Goal: Information Seeking & Learning: Check status

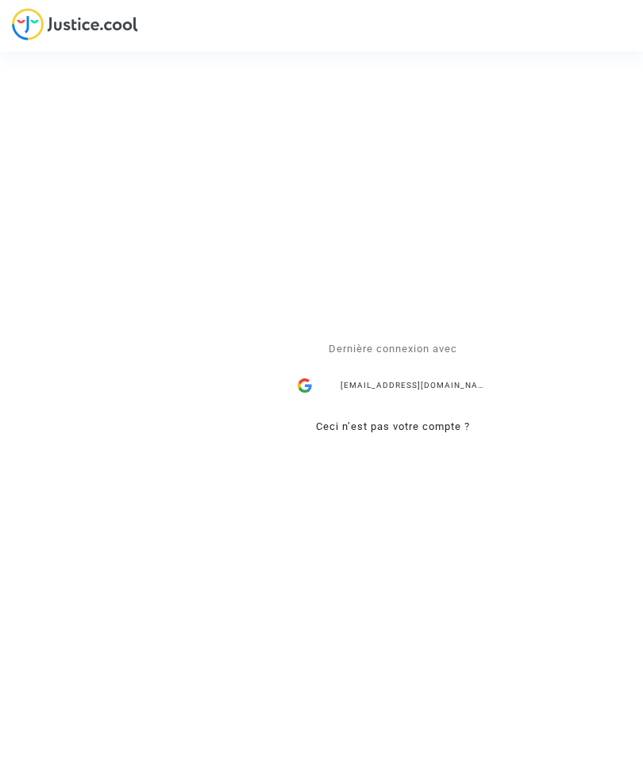
click at [341, 394] on div "nath.callew1@gmail.com" at bounding box center [393, 386] width 206 height 32
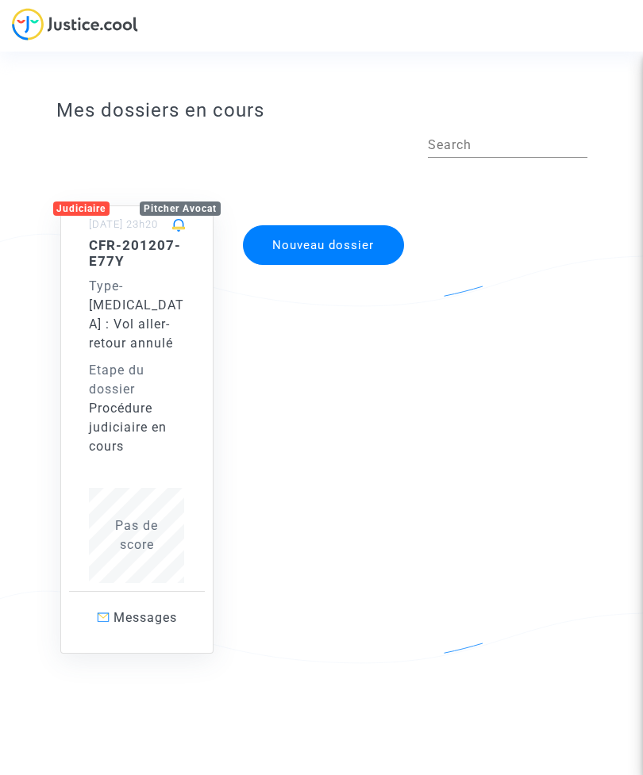
click at [113, 622] on span "Messages" at bounding box center [144, 617] width 63 height 15
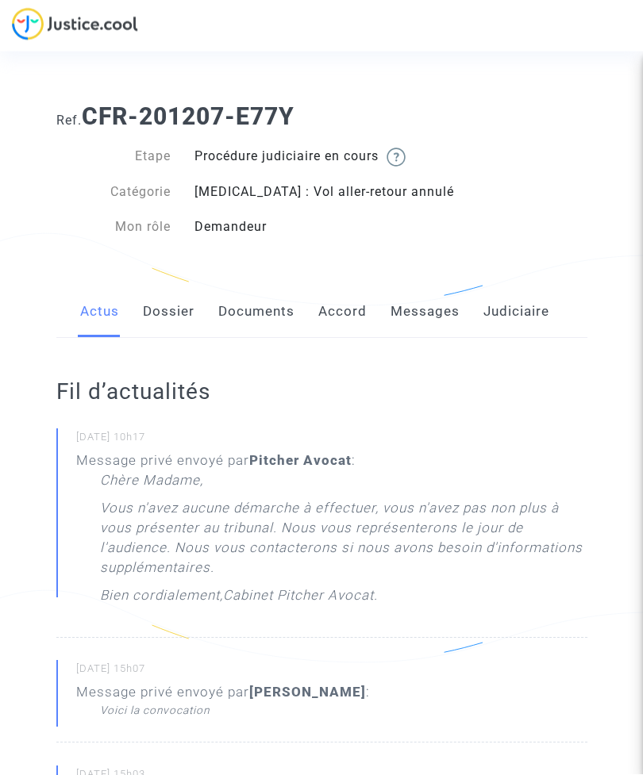
scroll to position [47, 0]
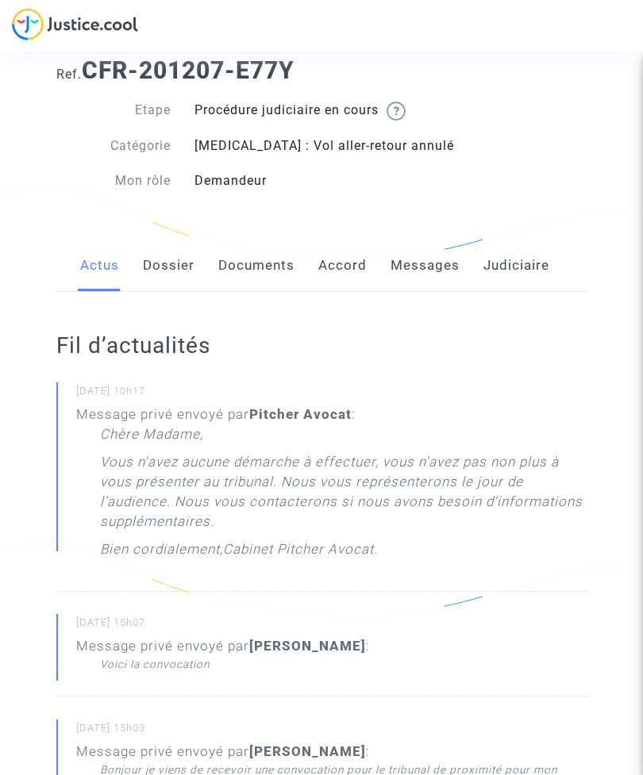
click at [105, 425] on p "Chère Madame," at bounding box center [151, 439] width 103 height 28
click at [156, 498] on p "Vous n'avez aucune démarche à effectuer, vous n'avez pas non plus à vous présen…" at bounding box center [343, 495] width 487 height 87
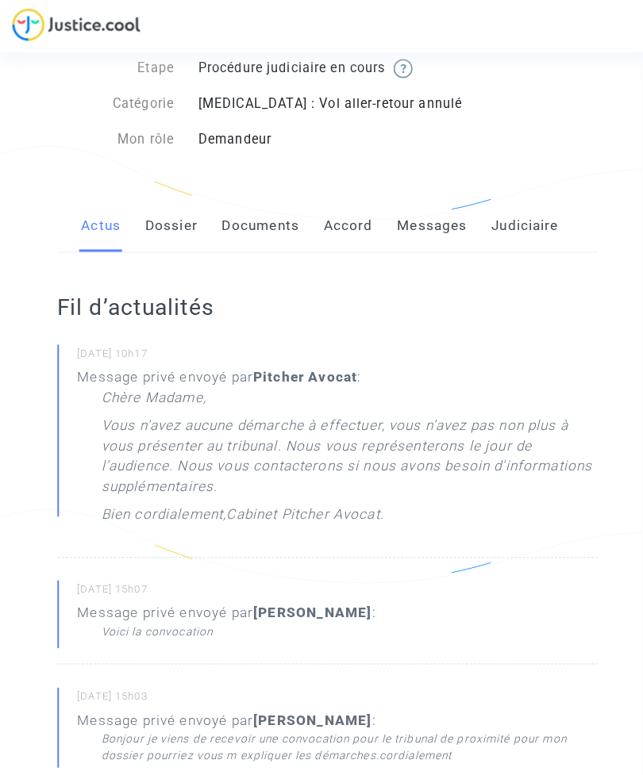
scroll to position [90, 0]
click at [157, 224] on link "Dossier" at bounding box center [169, 223] width 52 height 52
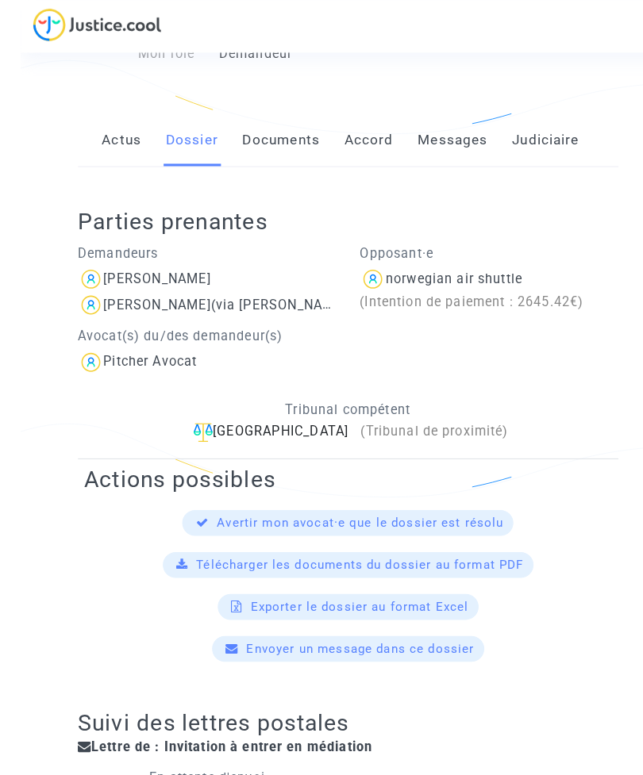
scroll to position [169, 0]
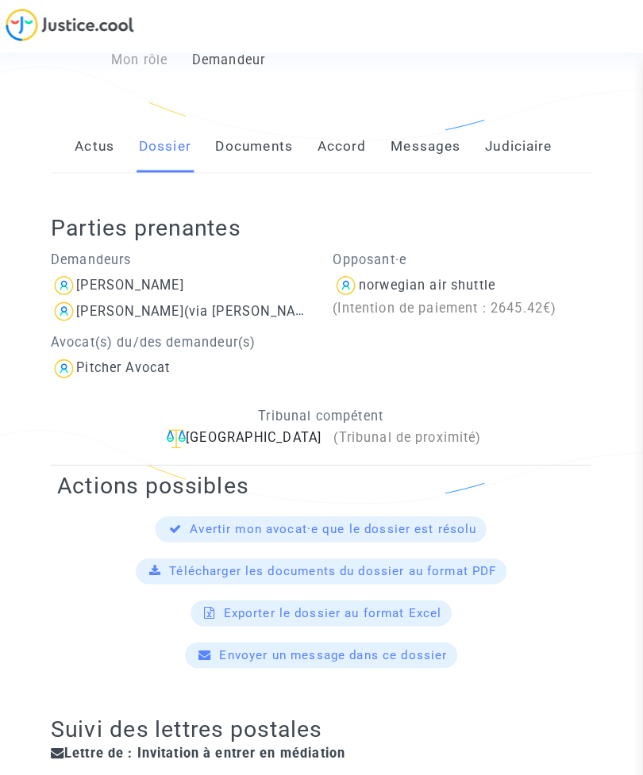
click at [234, 129] on link "Documents" at bounding box center [256, 143] width 76 height 52
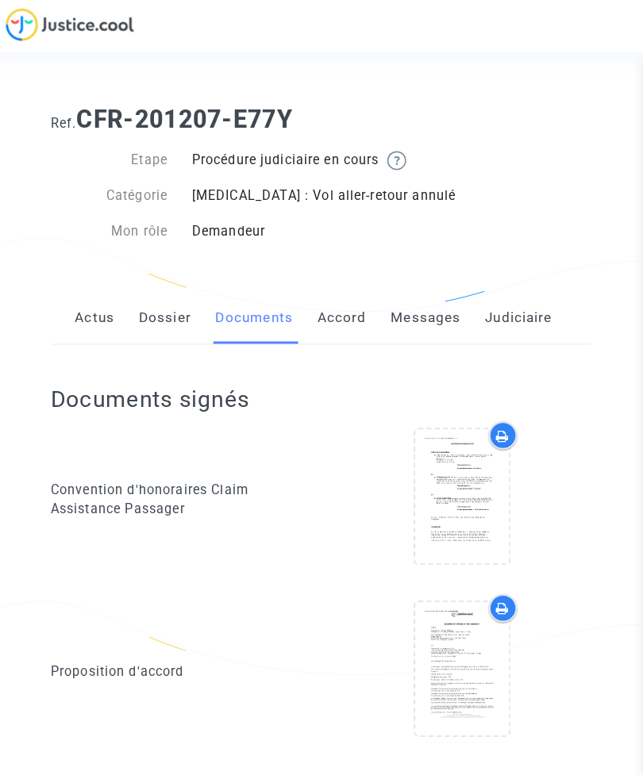
click at [330, 305] on link "Accord" at bounding box center [342, 312] width 48 height 52
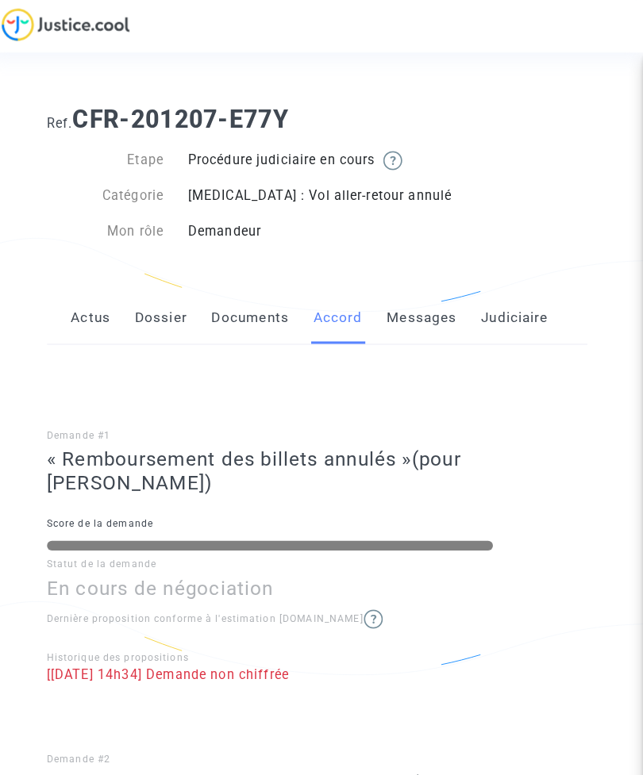
click at [405, 311] on link "Messages" at bounding box center [424, 312] width 69 height 52
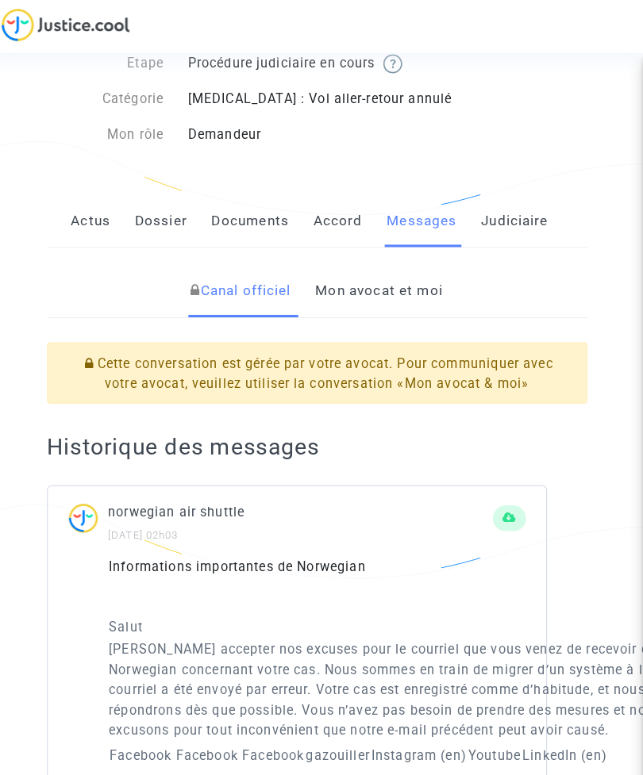
click at [359, 277] on link "Mon avocat et moi" at bounding box center [382, 285] width 125 height 52
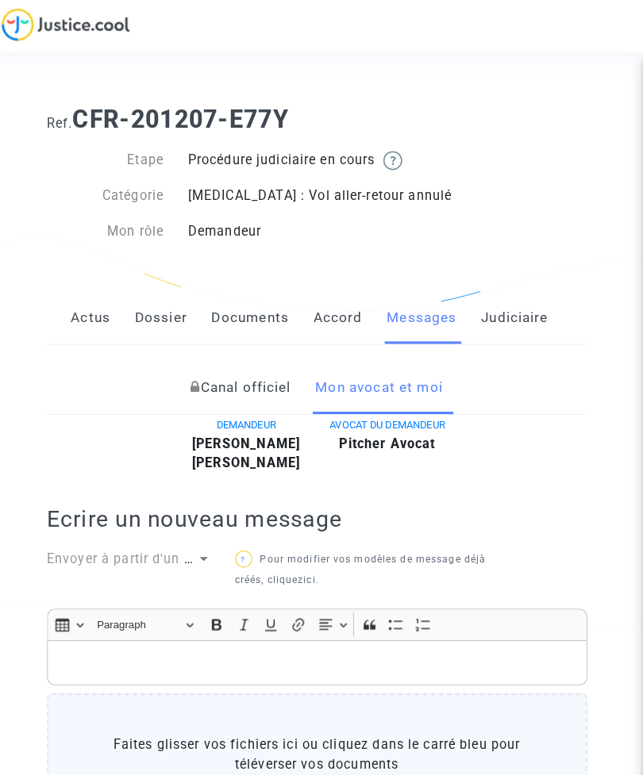
click at [500, 306] on link "Judiciaire" at bounding box center [516, 312] width 66 height 52
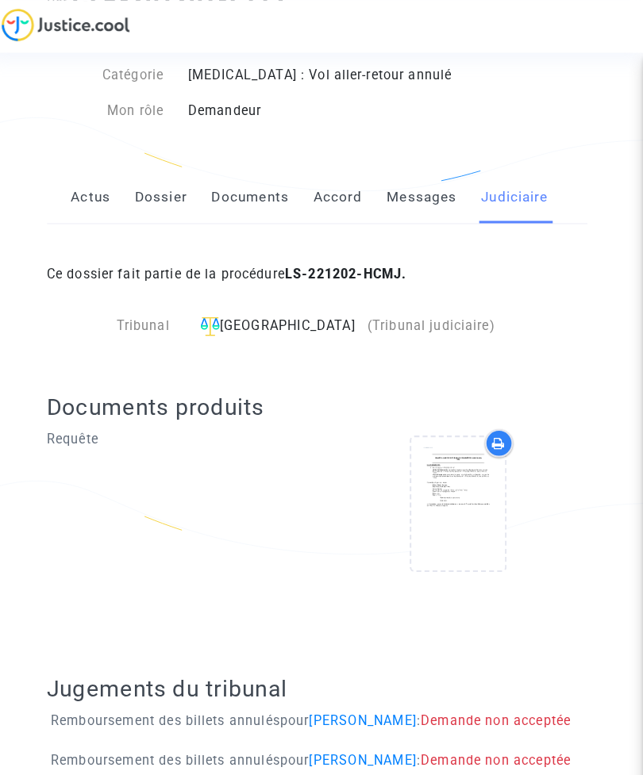
scroll to position [118, 0]
click at [424, 467] on div at bounding box center [460, 495] width 92 height 131
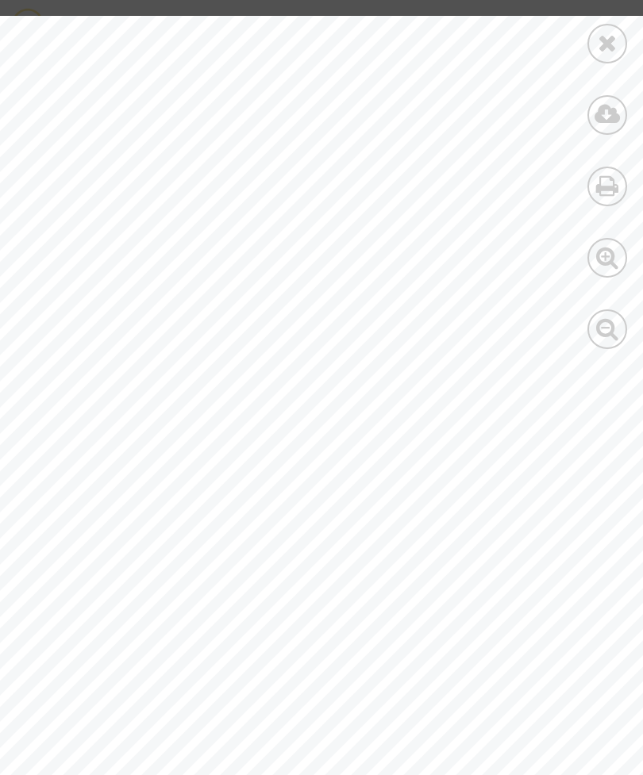
scroll to position [25995, 82]
click at [144, 538] on span "n’est pas le cas dans ce dossier. Les frais supportés par les passagers devront…" at bounding box center [454, 546] width 839 height 18
click at [23, 98] on span "passager" at bounding box center [1, 97] width 75 height 21
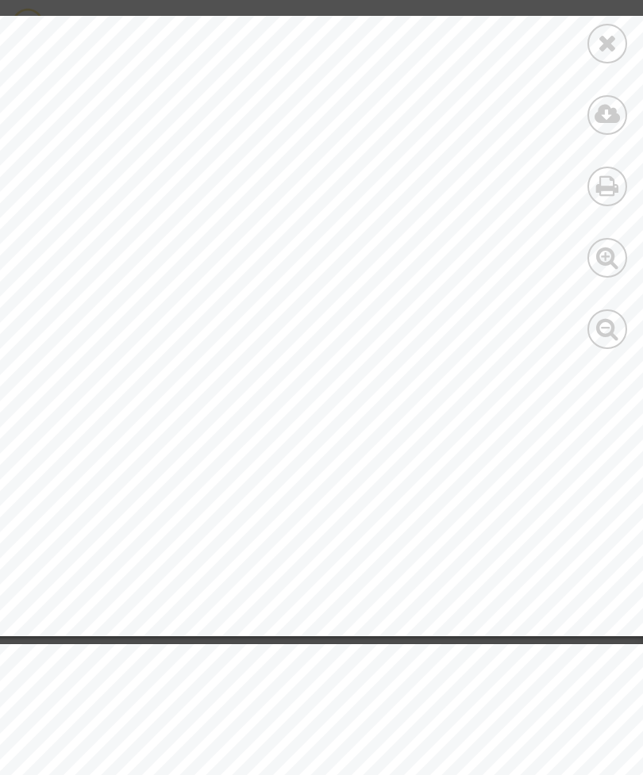
scroll to position [73491, 188]
